Goal: Check status: Check status

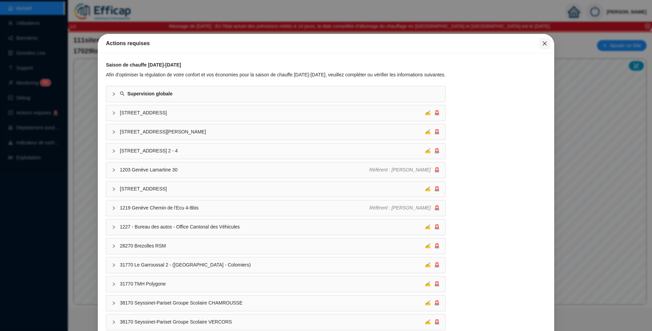
click at [543, 43] on icon "close" at bounding box center [545, 43] width 4 height 4
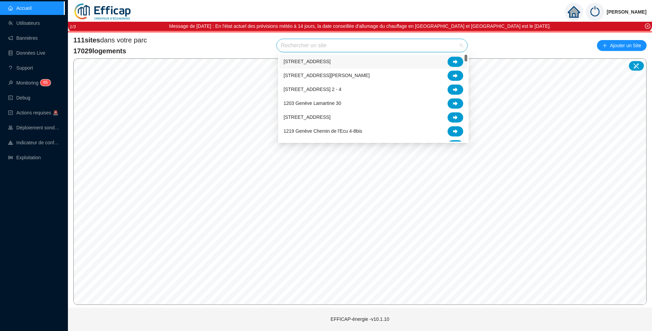
click at [317, 43] on input "search" at bounding box center [369, 45] width 176 height 13
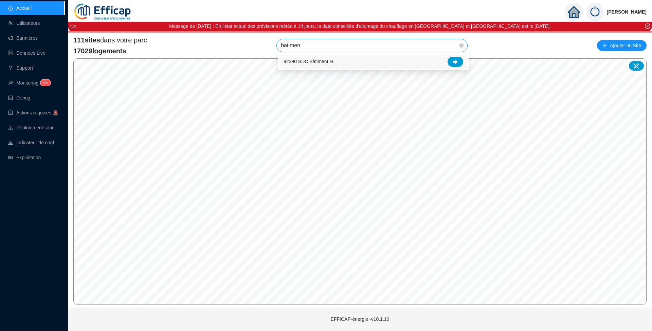
type input "batiment"
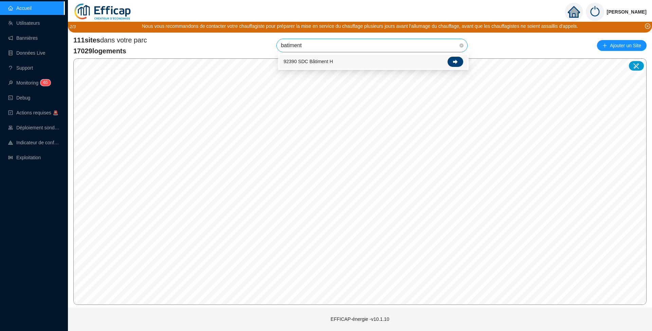
click at [454, 58] on div at bounding box center [456, 62] width 16 height 10
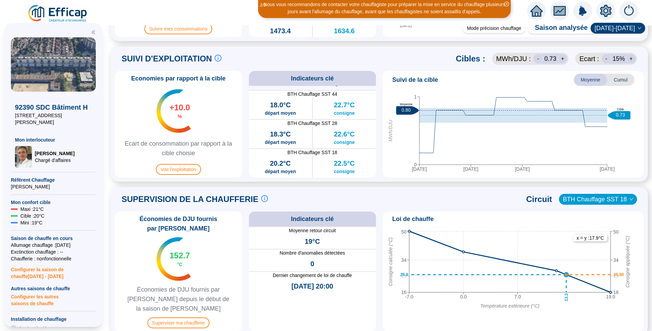
scroll to position [362, 0]
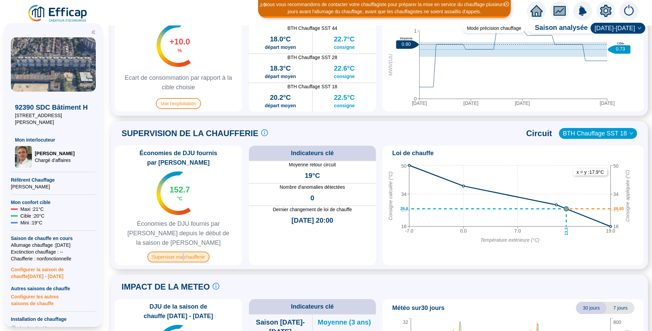
click at [188, 252] on span "Superviser ma chaufferie" at bounding box center [178, 257] width 62 height 11
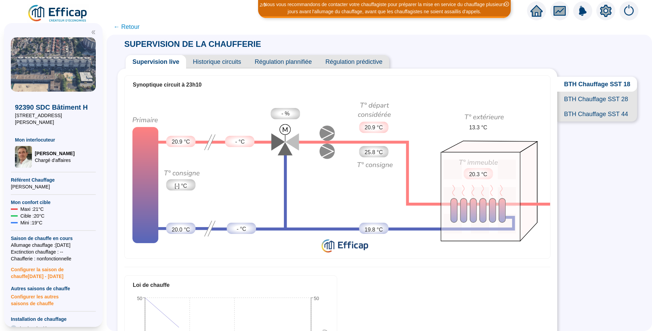
click at [220, 63] on span "Historique circuits" at bounding box center [217, 62] width 62 height 14
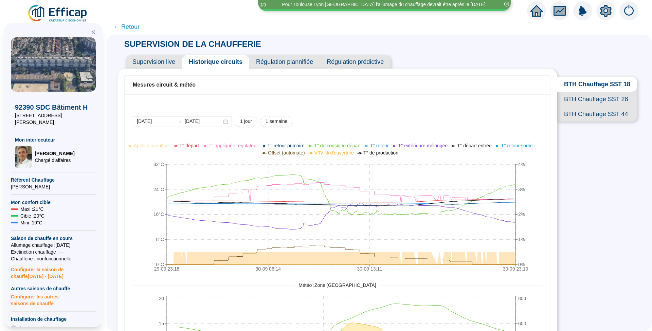
click at [599, 105] on span "BTH Chauffage SST 28" at bounding box center [597, 99] width 80 height 15
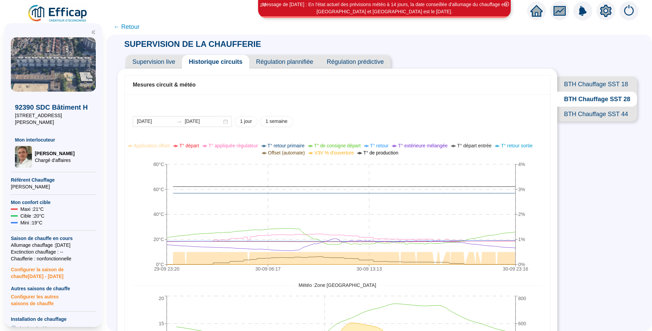
click at [590, 122] on span "BTH Chauffage SST 44" at bounding box center [597, 114] width 80 height 15
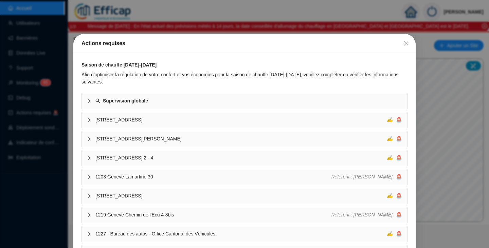
drag, startPoint x: 403, startPoint y: 43, endPoint x: 391, endPoint y: 50, distance: 14.3
click at [404, 43] on icon "close" at bounding box center [406, 43] width 5 height 5
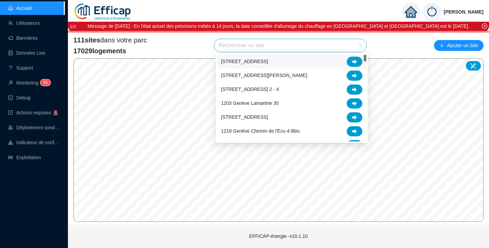
click at [260, 48] on input "search" at bounding box center [287, 45] width 138 height 13
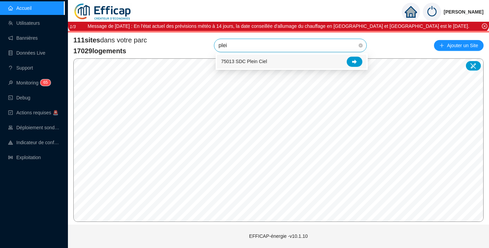
type input "plein"
click at [352, 60] on div at bounding box center [355, 62] width 16 height 10
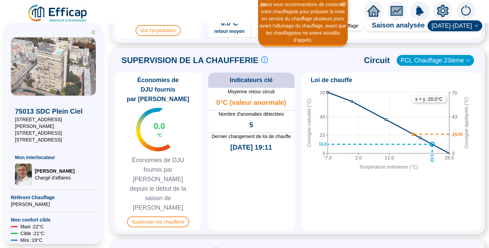
scroll to position [476, 0]
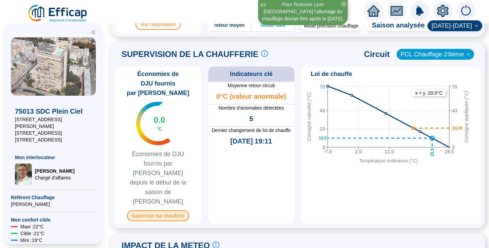
click at [160, 211] on span "Superviser ma chaufferie" at bounding box center [158, 216] width 62 height 11
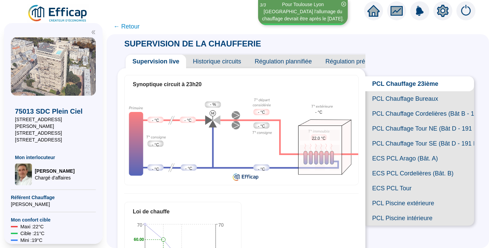
click at [219, 61] on span "Historique circuits" at bounding box center [217, 62] width 62 height 14
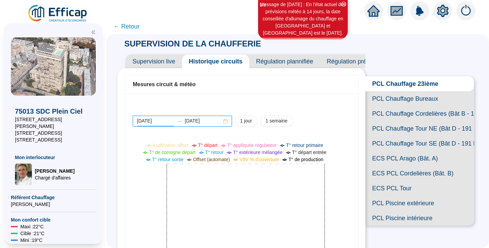
click at [171, 119] on input "[DATE]" at bounding box center [155, 121] width 37 height 7
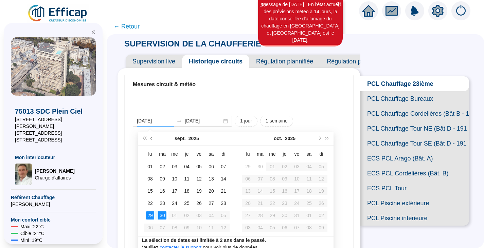
click at [153, 140] on button "Mois précédent (PageUp)" at bounding box center [151, 139] width 7 height 14
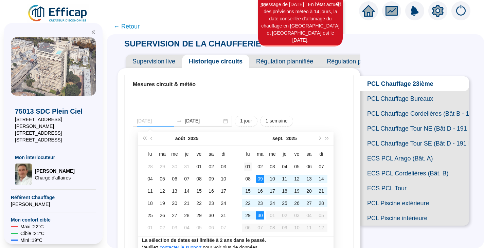
type input "2025-09-01"
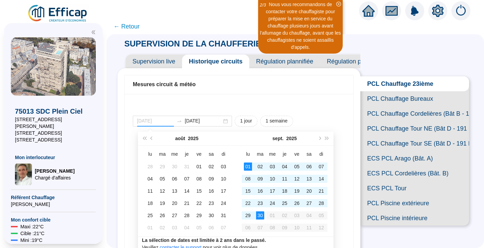
click at [250, 169] on div "01" at bounding box center [248, 167] width 8 height 8
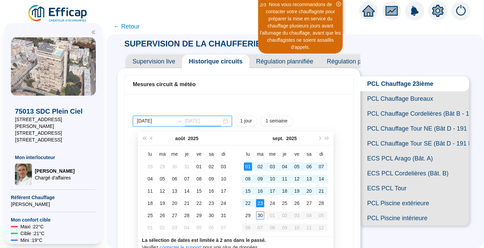
type input "[DATE]"
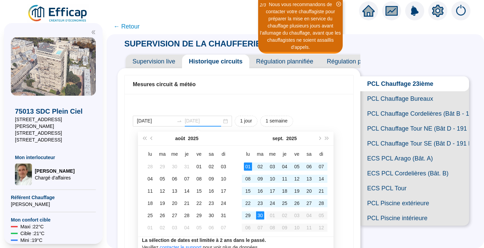
click at [262, 218] on div "30" at bounding box center [260, 216] width 8 height 8
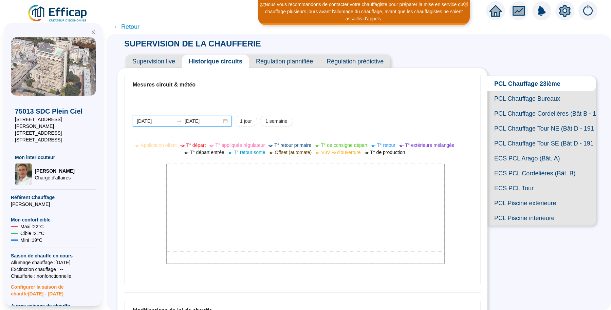
click at [171, 122] on input "2025-09-01" at bounding box center [155, 121] width 37 height 7
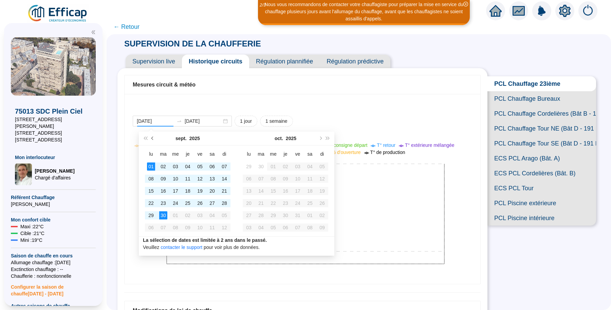
click at [153, 139] on span "Mois précédent (PageUp)" at bounding box center [153, 138] width 3 height 3
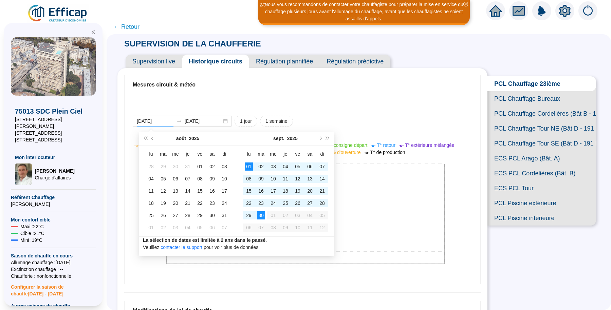
click at [153, 139] on span "Mois précédent (PageUp)" at bounding box center [153, 138] width 3 height 3
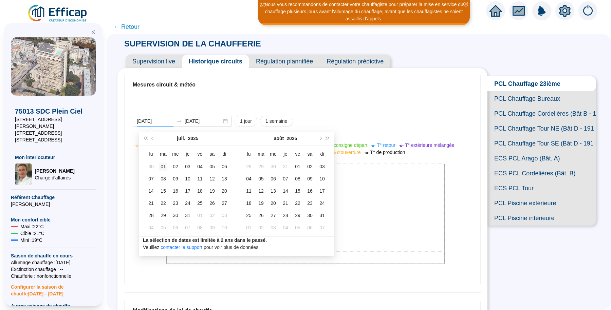
type input "2025-07-01"
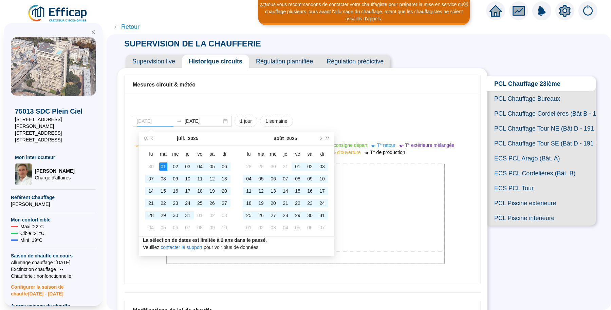
click at [164, 165] on div "01" at bounding box center [163, 167] width 8 height 8
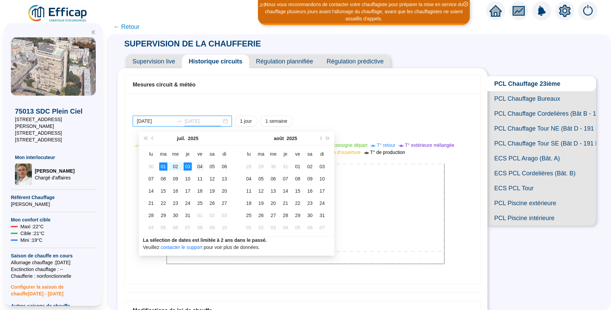
type input "2025-07-04"
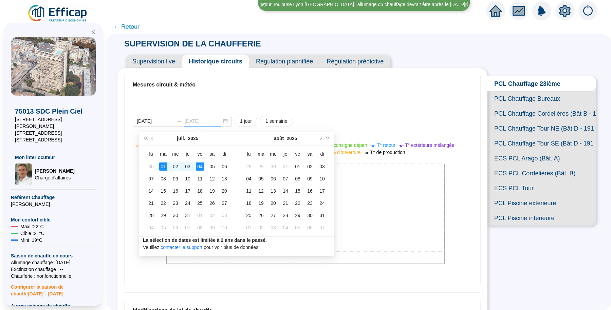
click at [200, 168] on div "04" at bounding box center [200, 167] width 8 height 8
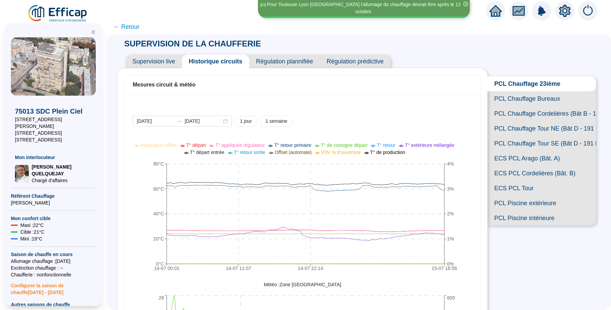
click at [527, 211] on span "PCL Piscine extérieure" at bounding box center [542, 203] width 109 height 15
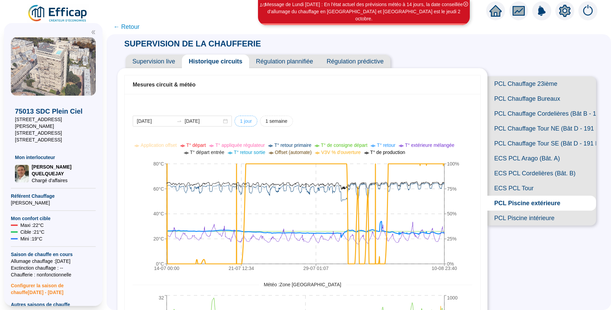
click at [254, 117] on button "1 jour" at bounding box center [246, 121] width 23 height 11
type input "[DATE]"
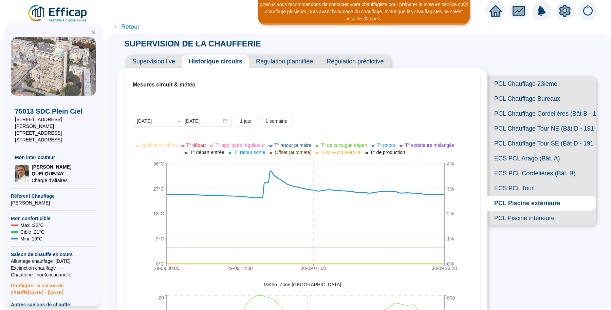
click at [517, 226] on span "PCL Piscine intérieure" at bounding box center [542, 218] width 109 height 15
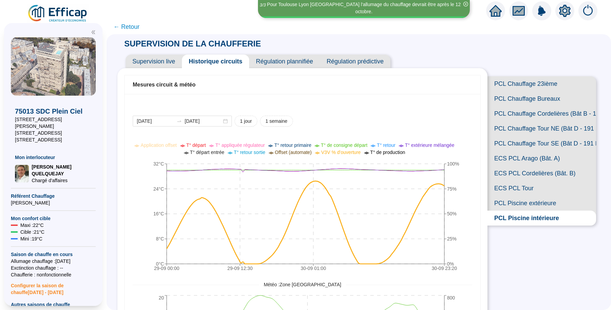
click at [507, 211] on span "PCL Piscine extérieure" at bounding box center [542, 203] width 109 height 15
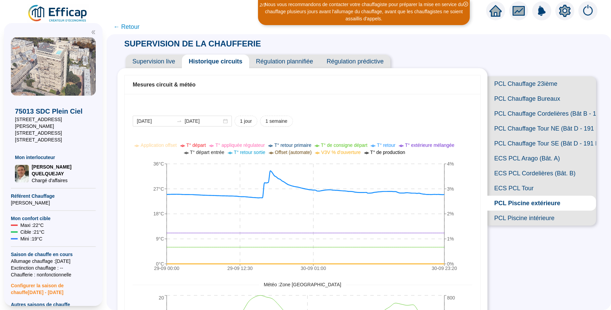
click at [512, 226] on span "PCL Piscine intérieure" at bounding box center [542, 218] width 109 height 15
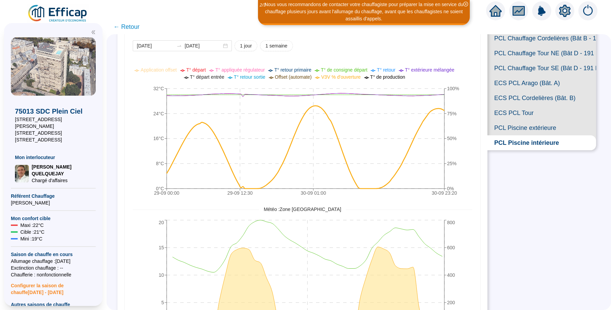
scroll to position [85, 0]
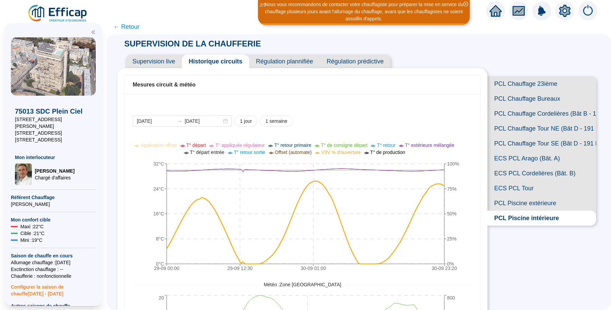
scroll to position [85, 0]
